Goal: Find specific page/section: Find specific page/section

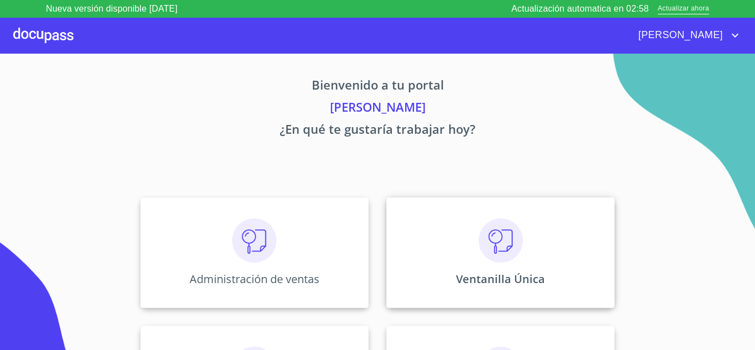
click at [434, 254] on div "Ventanilla Única" at bounding box center [500, 252] width 228 height 111
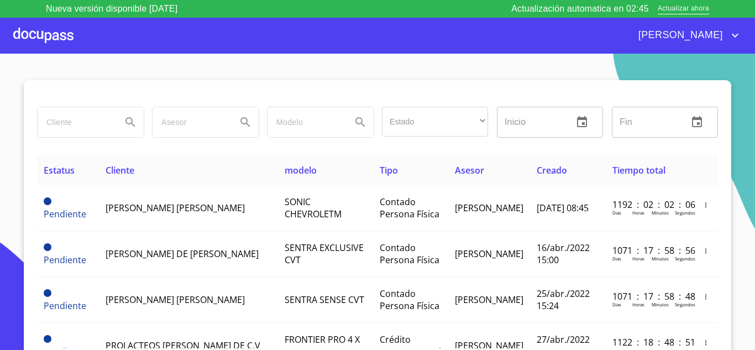
click at [101, 116] on input "search" at bounding box center [75, 122] width 75 height 30
type input "CAL QUIMICA MEXICANA"
click at [127, 122] on icon "Search" at bounding box center [130, 122] width 13 height 13
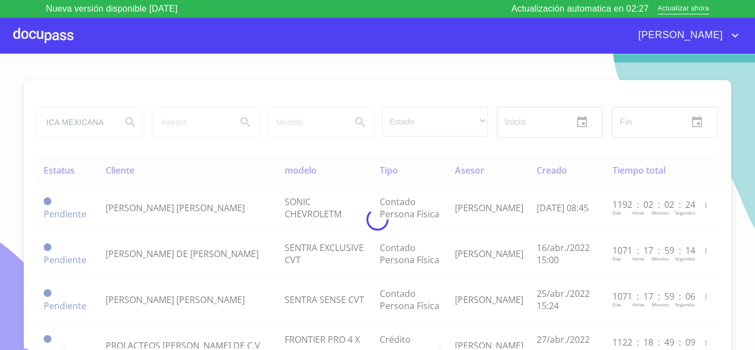
scroll to position [0, 0]
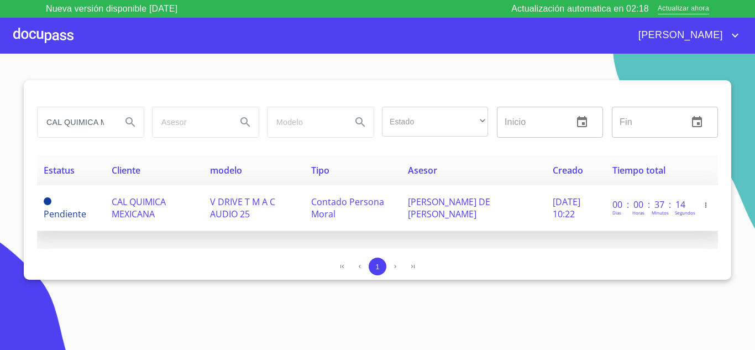
click at [126, 209] on span "CAL QUIMICA MEXICANA" at bounding box center [139, 208] width 54 height 24
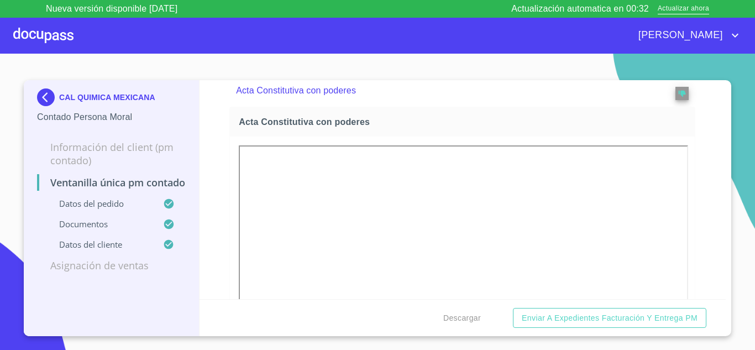
scroll to position [1875, 0]
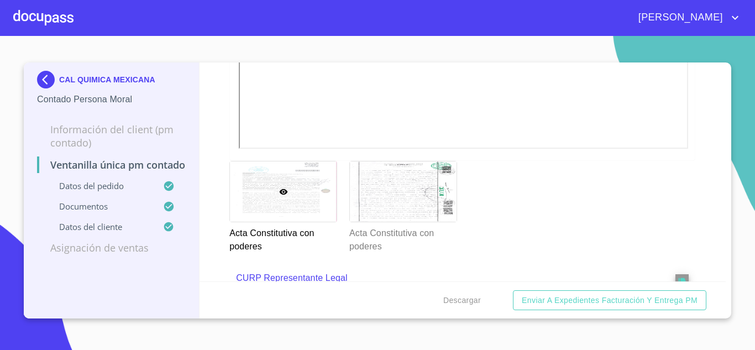
scroll to position [2101, 0]
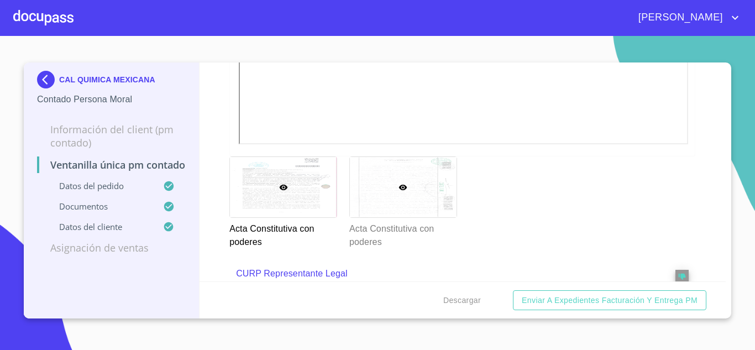
click at [414, 186] on div at bounding box center [403, 187] width 107 height 60
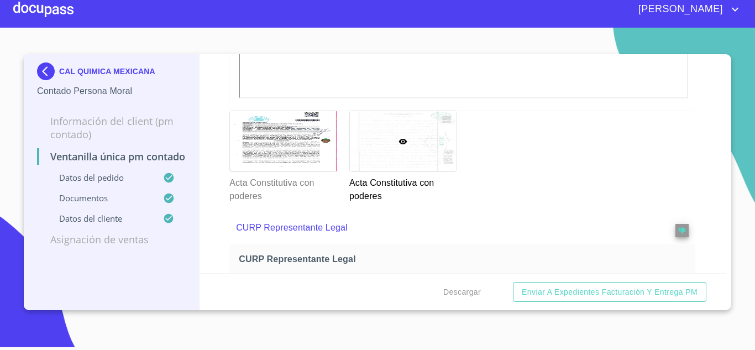
scroll to position [2146, 0]
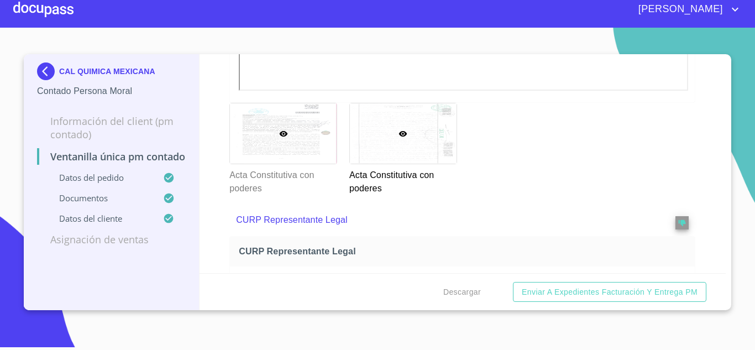
click at [285, 124] on div at bounding box center [283, 133] width 107 height 60
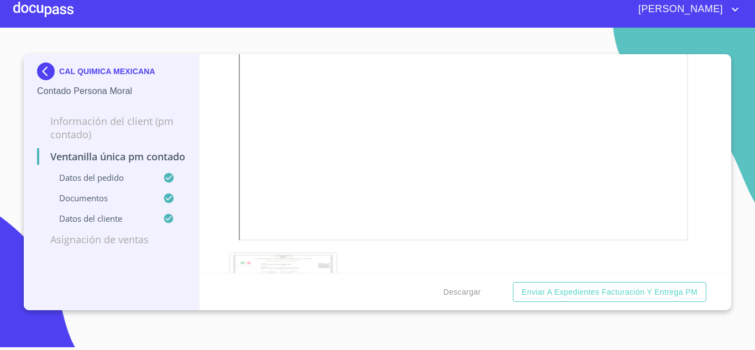
scroll to position [2367, 0]
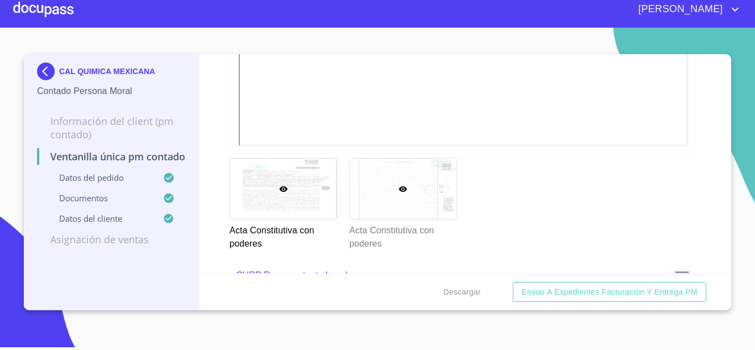
click at [409, 179] on div at bounding box center [403, 189] width 107 height 60
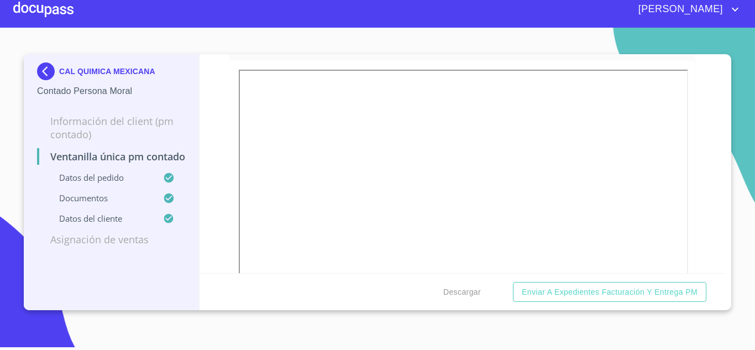
scroll to position [1428, 0]
